Goal: Obtain resource: Obtain resource

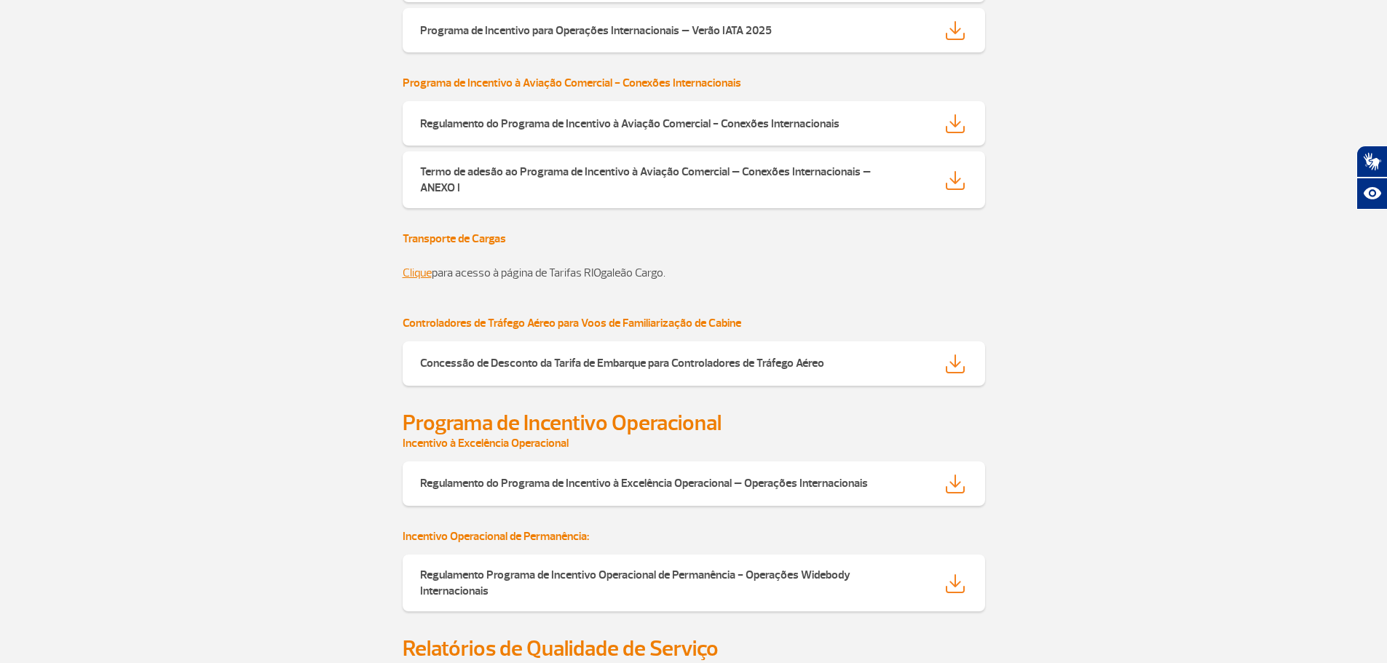
scroll to position [1165, 0]
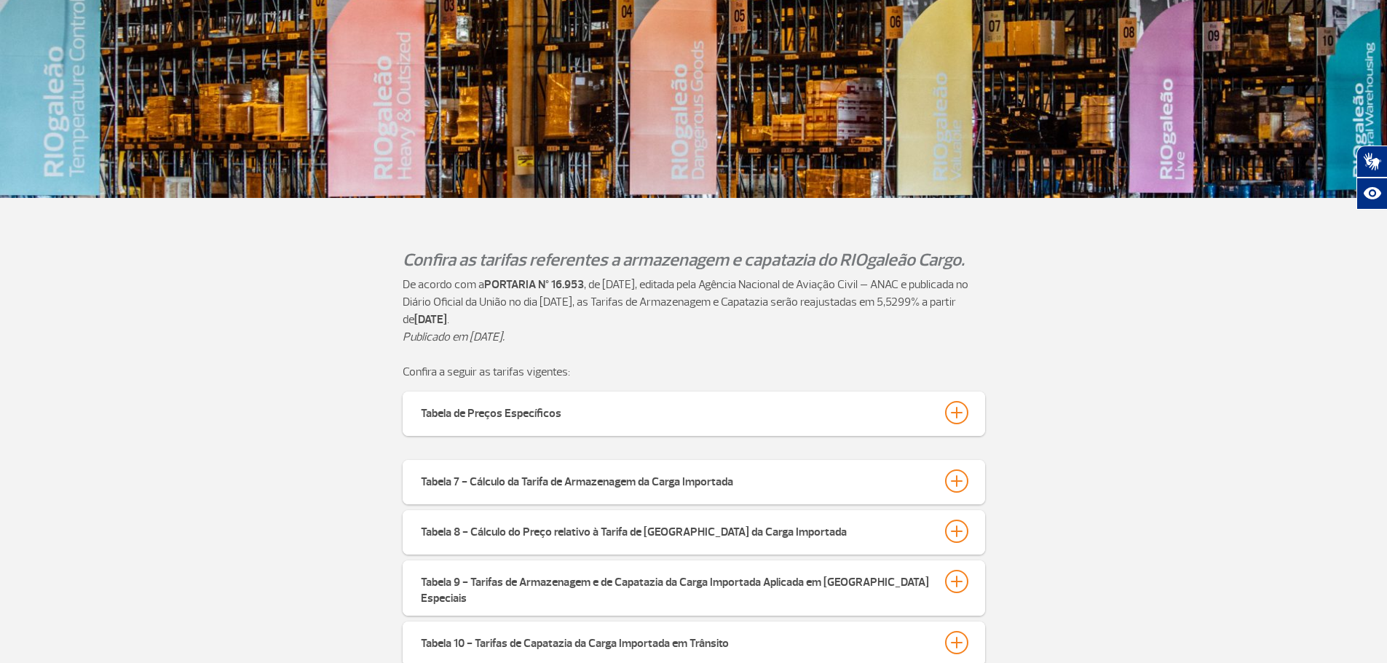
scroll to position [291, 0]
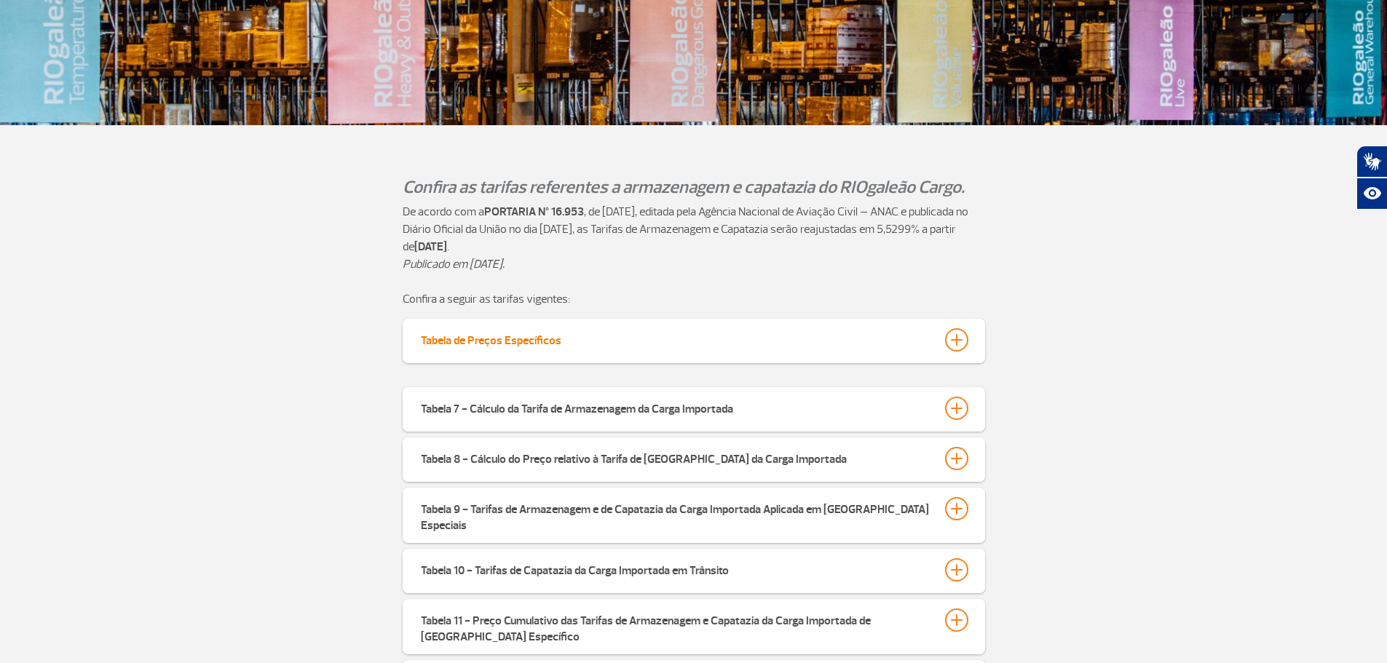
click at [567, 347] on button "Tabela de Preços Específicos" at bounding box center [694, 340] width 548 height 25
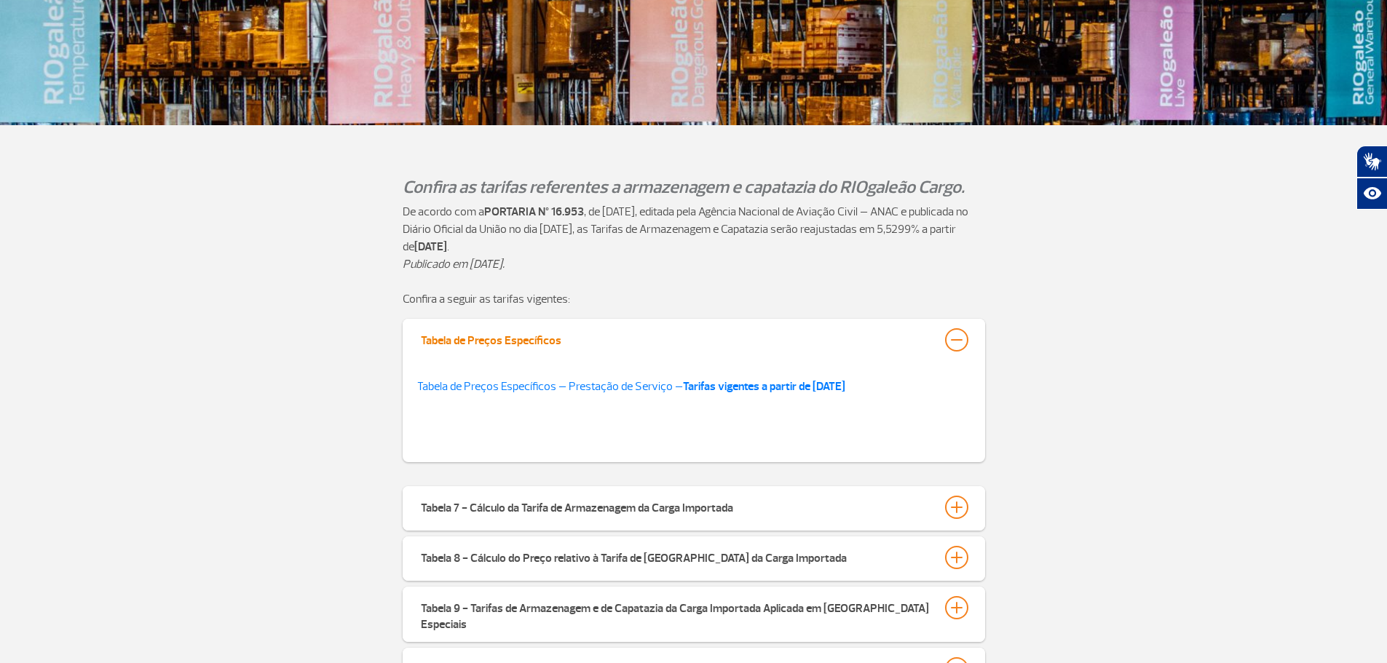
click at [607, 336] on button "Tabela de Preços Específicos" at bounding box center [694, 340] width 548 height 25
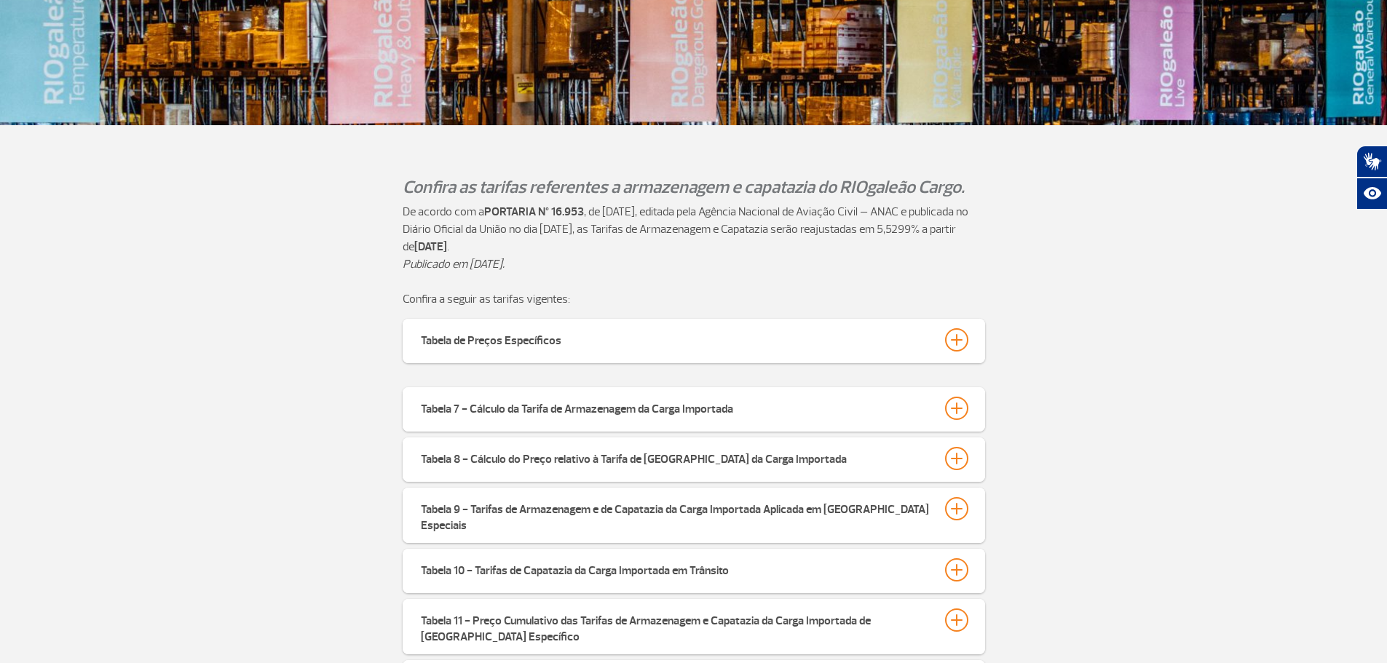
scroll to position [655, 0]
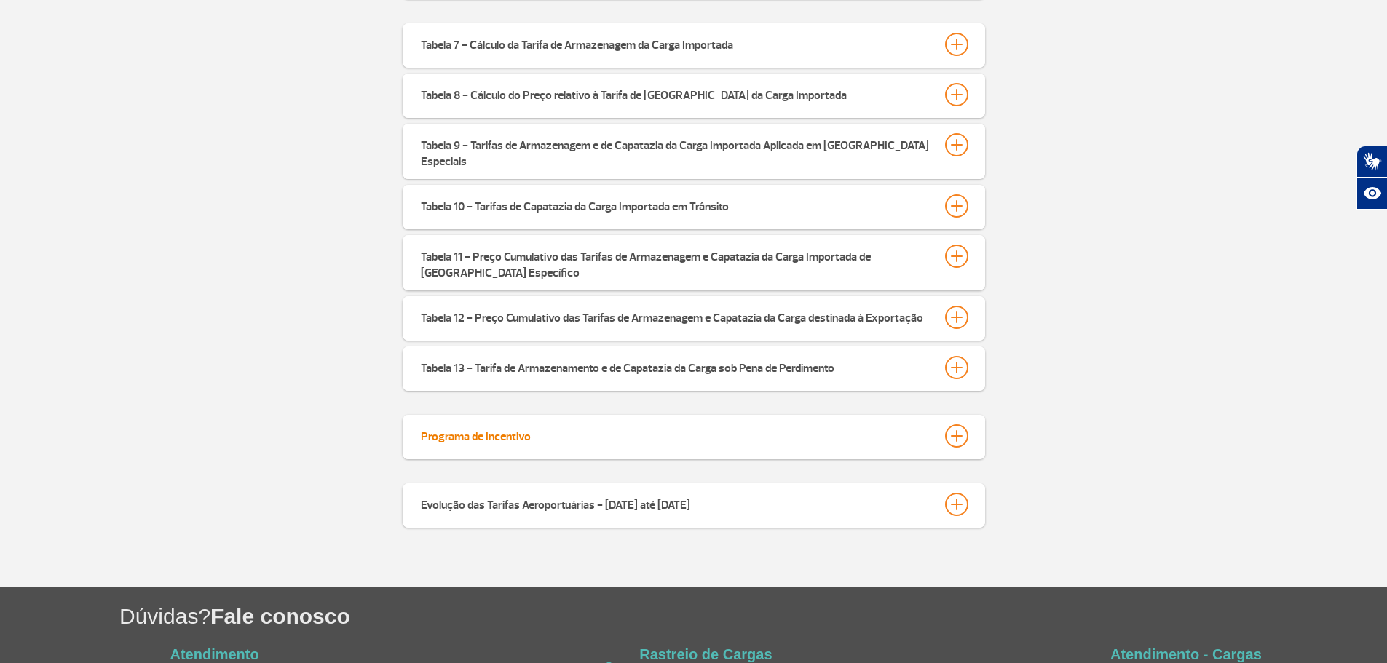
click at [523, 430] on div "Programa de Incentivo" at bounding box center [476, 434] width 110 height 20
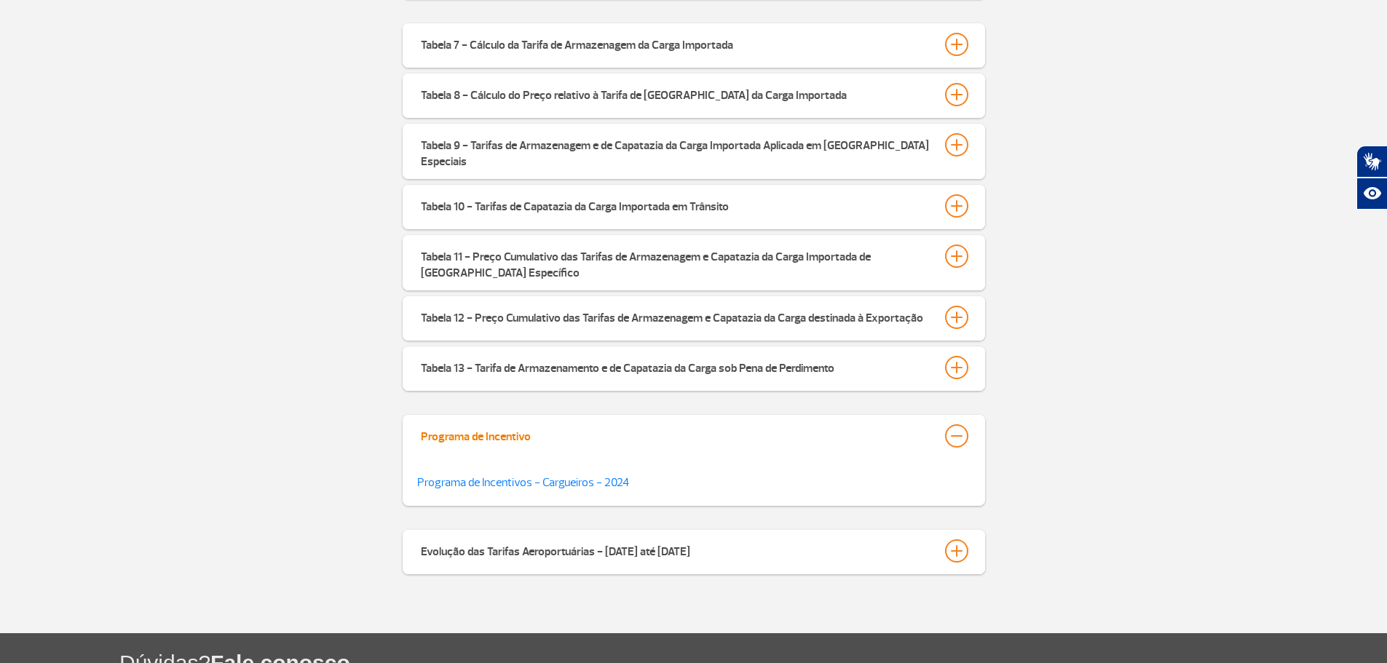
click at [523, 430] on div "Programa de Incentivo" at bounding box center [476, 434] width 110 height 20
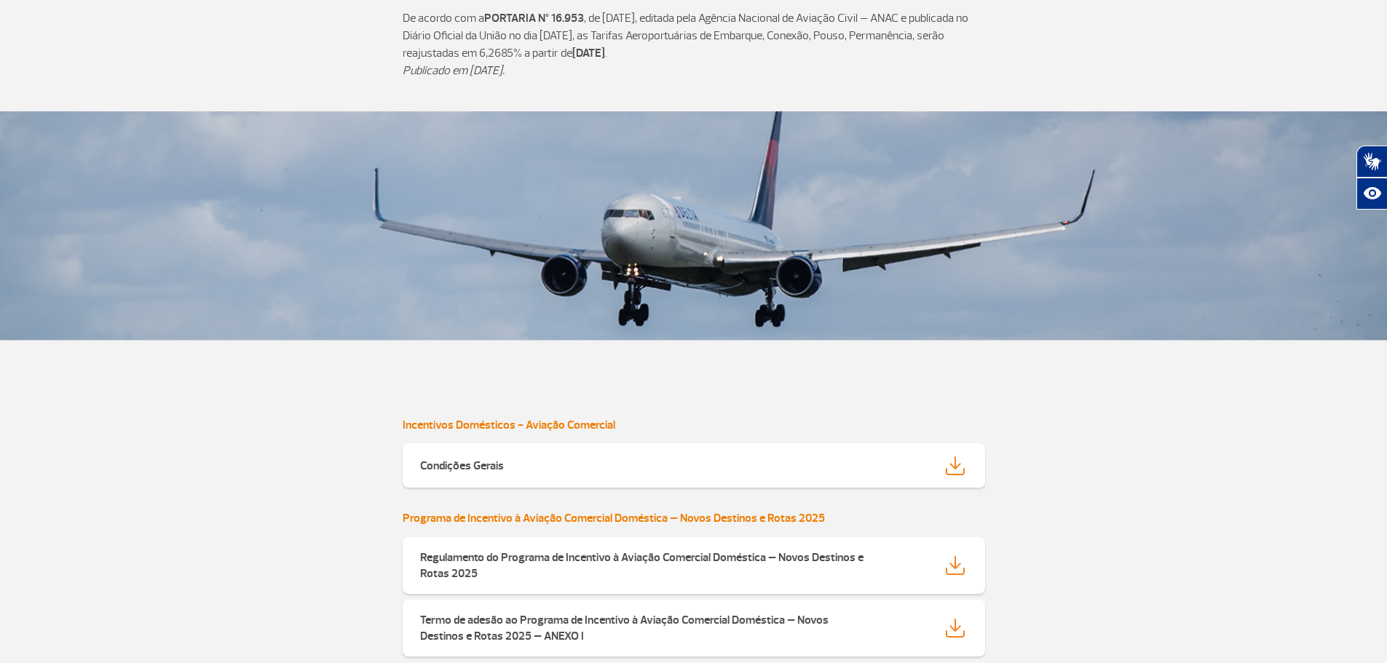
scroll to position [364, 0]
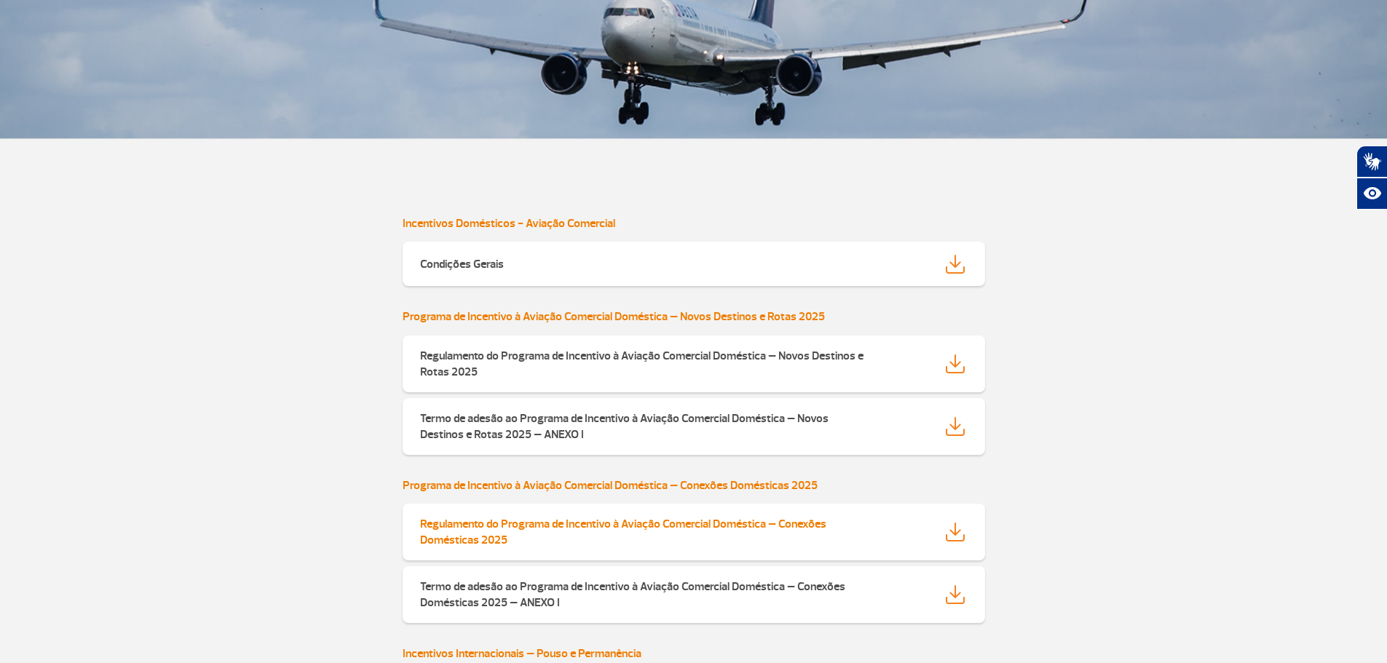
click at [711, 525] on strong "Regulamento do Programa de Incentivo à Aviação Comercial Doméstica – Conexões D…" at bounding box center [623, 532] width 406 height 31
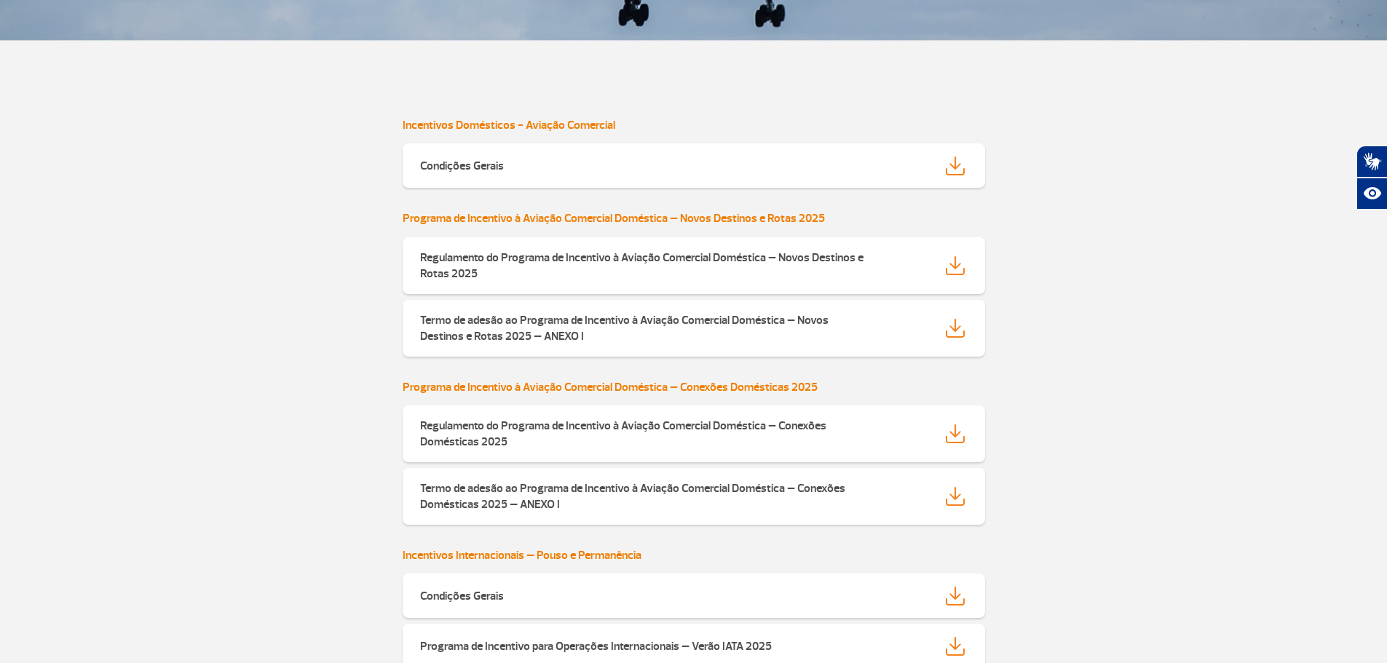
scroll to position [655, 0]
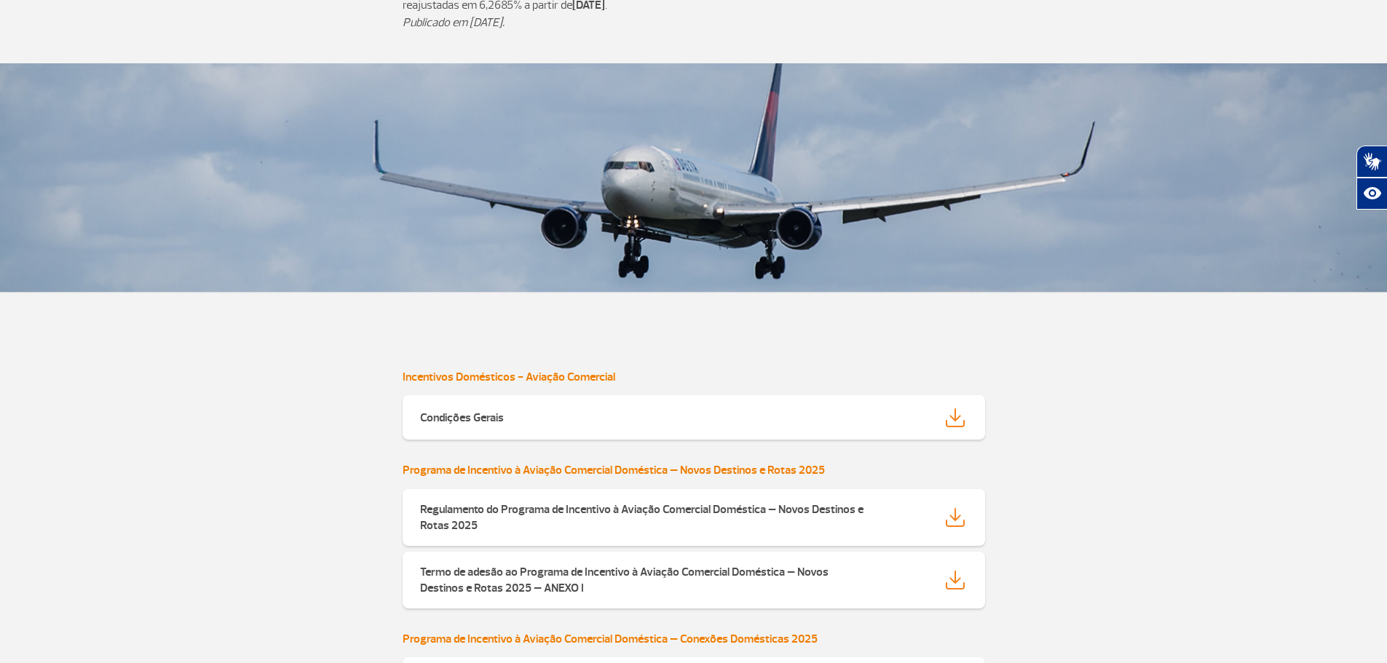
scroll to position [364, 0]
